Goal: Information Seeking & Learning: Compare options

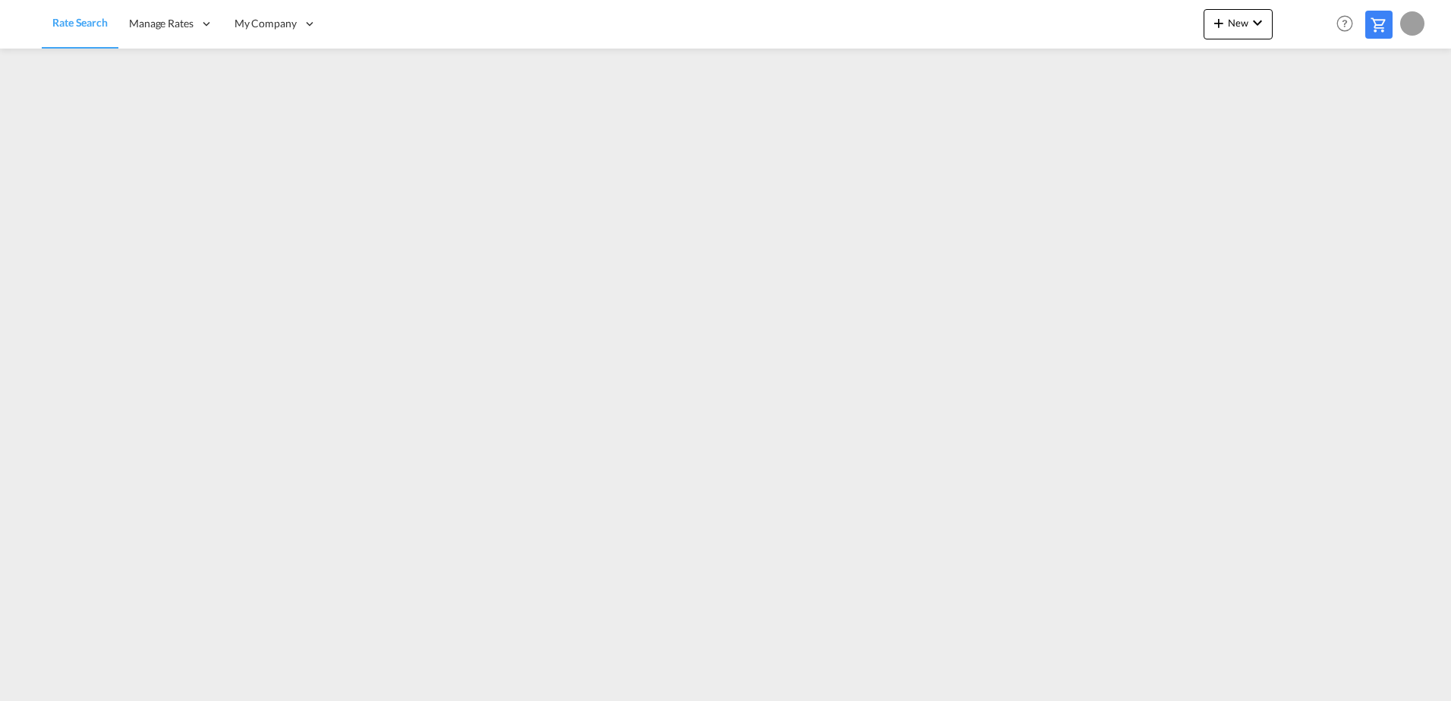
click at [1379, 31] on md-icon at bounding box center [1379, 25] width 18 height 18
click at [1382, 28] on md-icon at bounding box center [1379, 25] width 18 height 18
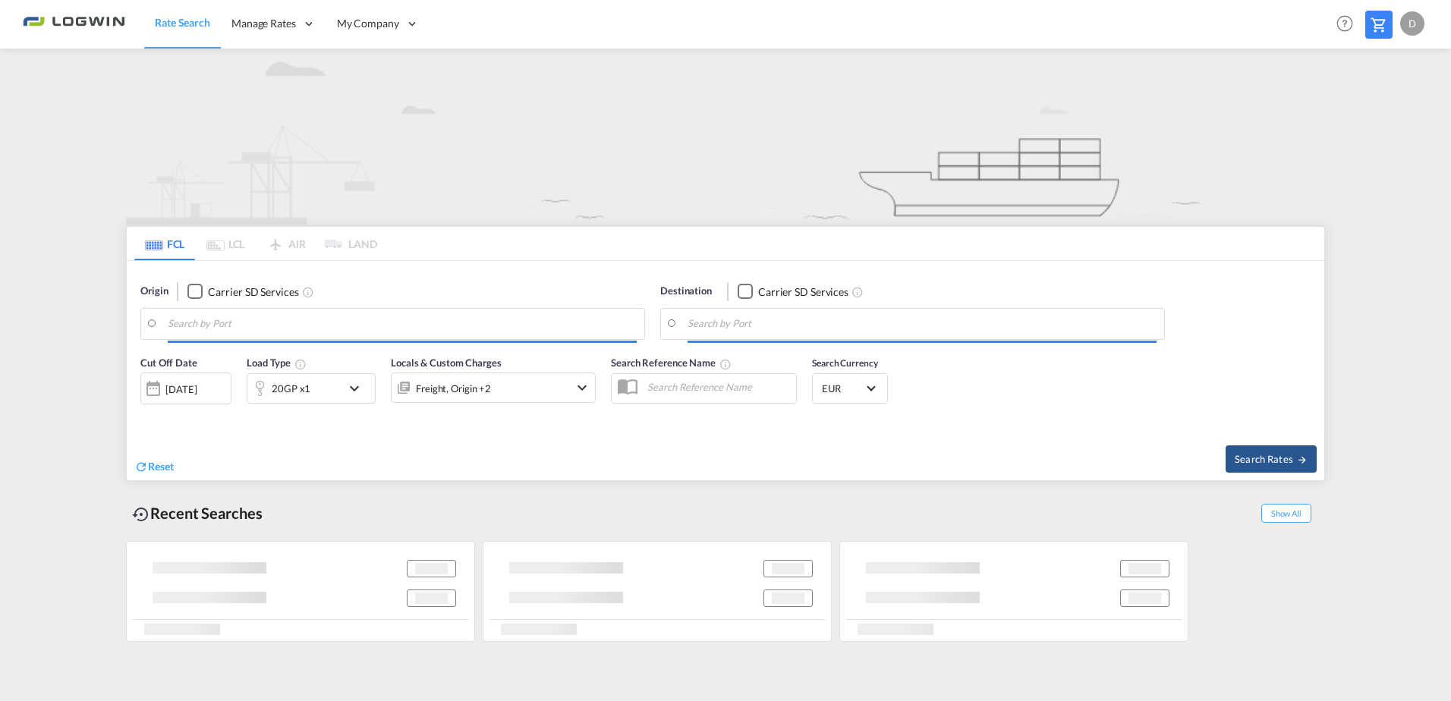
type input "[GEOGRAPHIC_DATA], [GEOGRAPHIC_DATA]"
type input "[PERSON_NAME] ([PERSON_NAME]), [GEOGRAPHIC_DATA]"
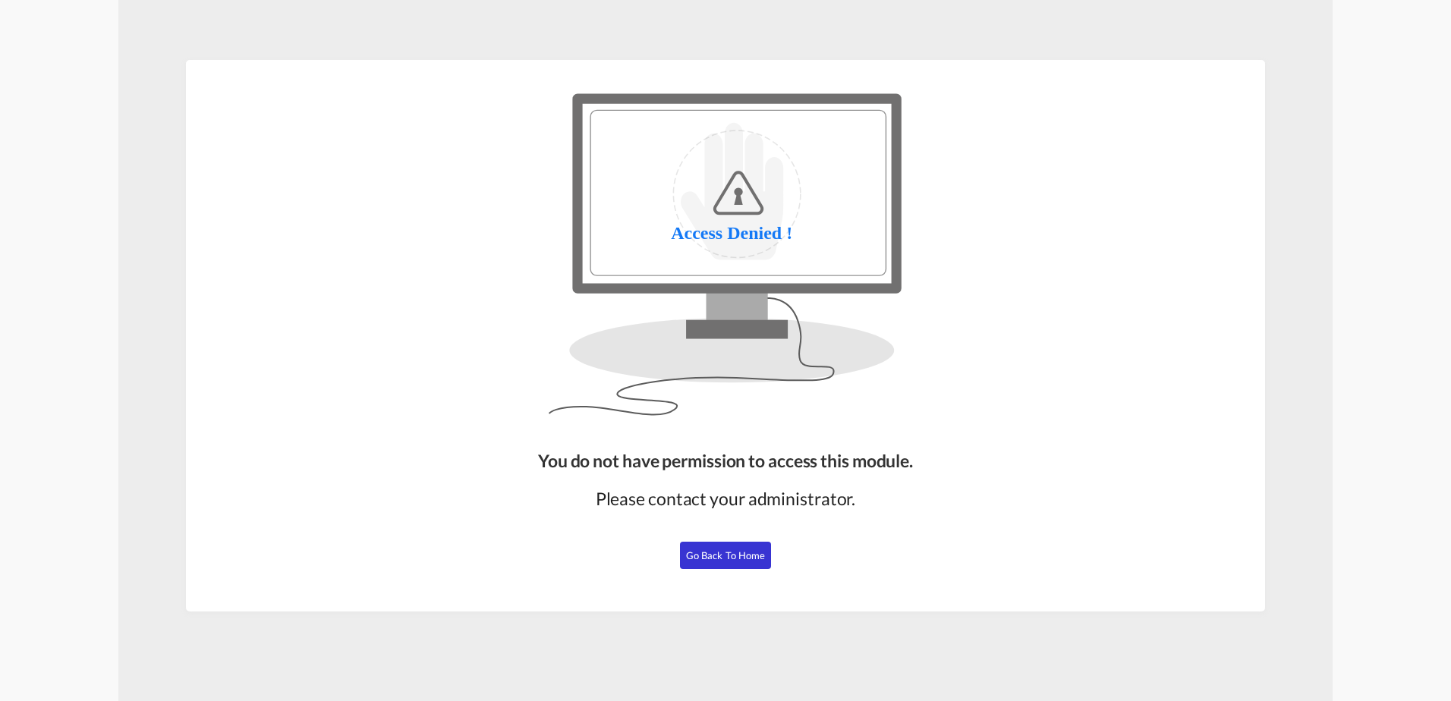
click at [718, 554] on span "Go Back to Home" at bounding box center [726, 555] width 80 height 12
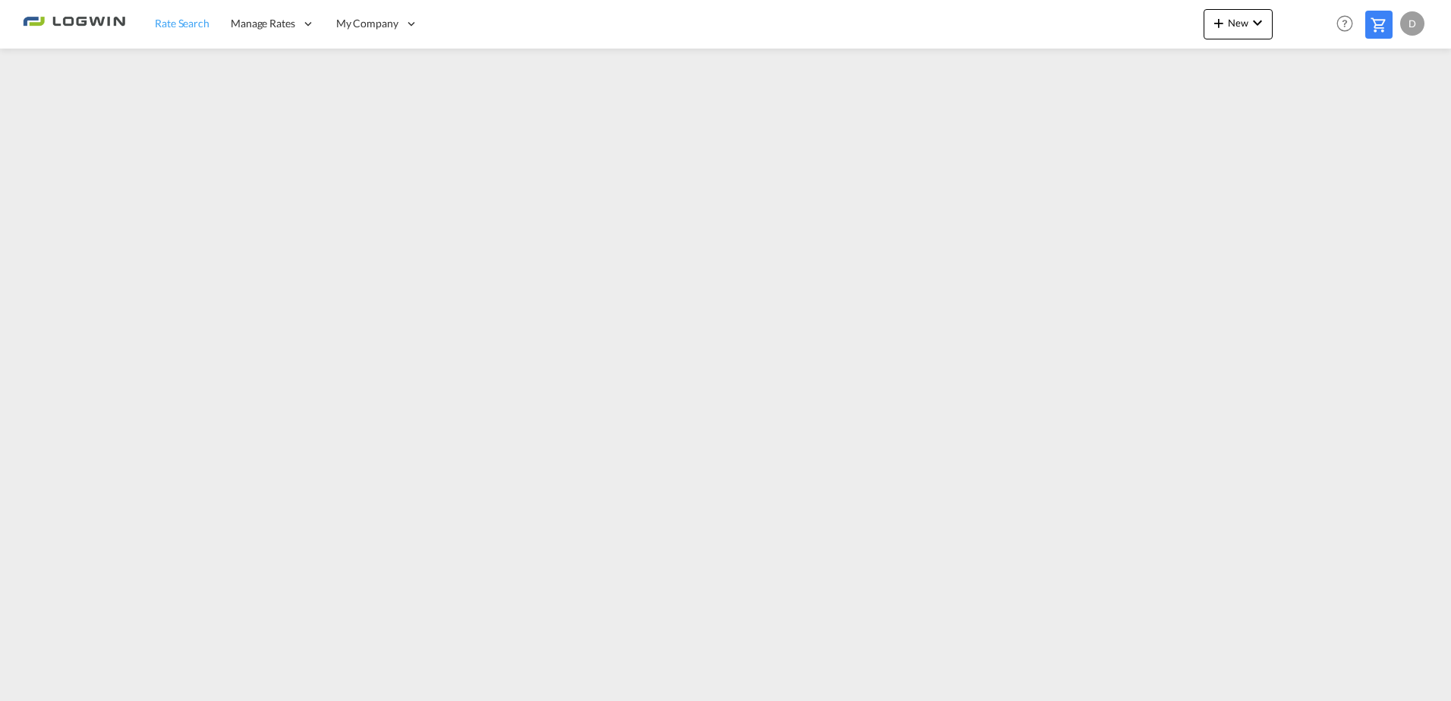
click at [177, 21] on span "Rate Search" at bounding box center [182, 23] width 55 height 13
